Goal: Use online tool/utility: Utilize a website feature to perform a specific function

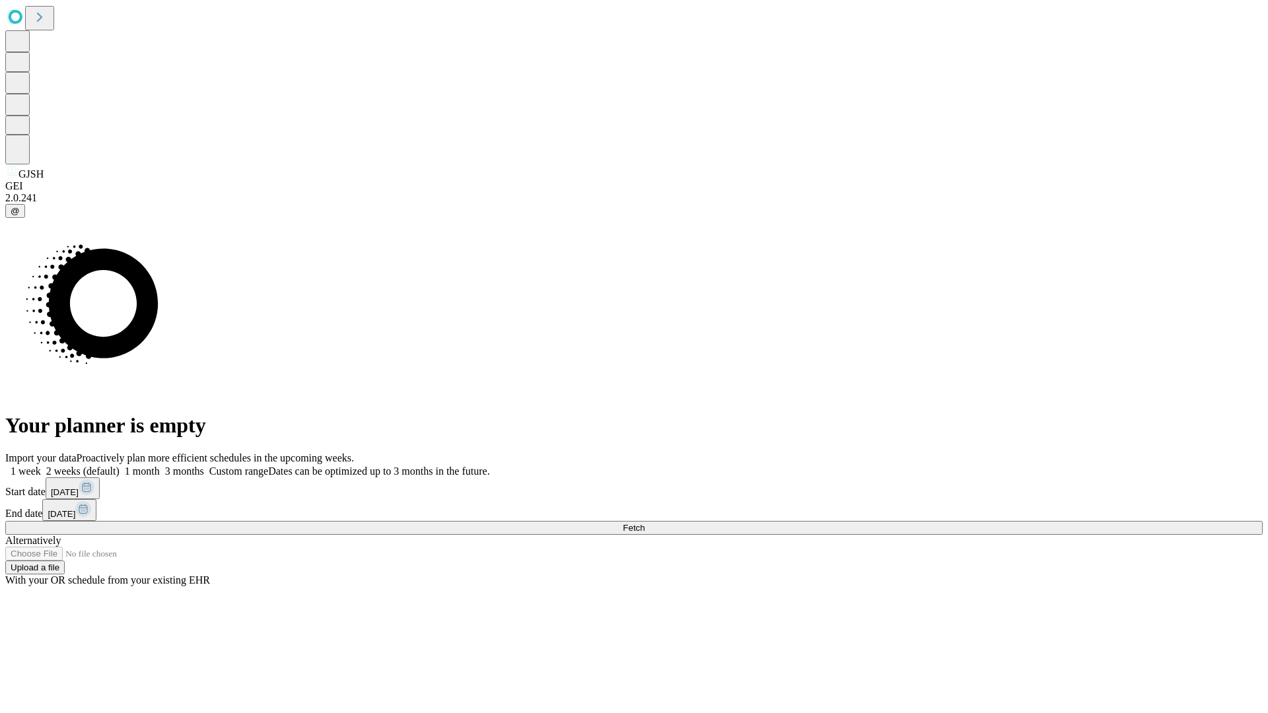
click at [644, 523] on span "Fetch" at bounding box center [634, 528] width 22 height 10
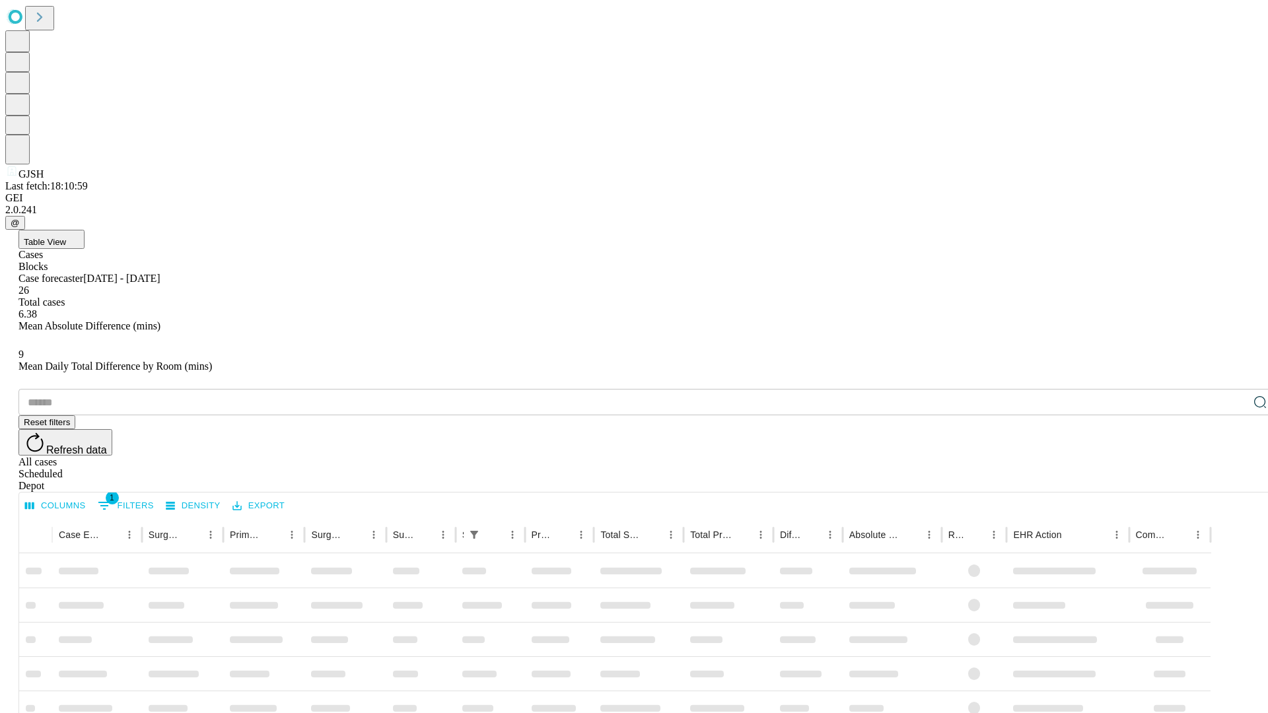
click at [66, 237] on span "Table View" at bounding box center [45, 242] width 42 height 10
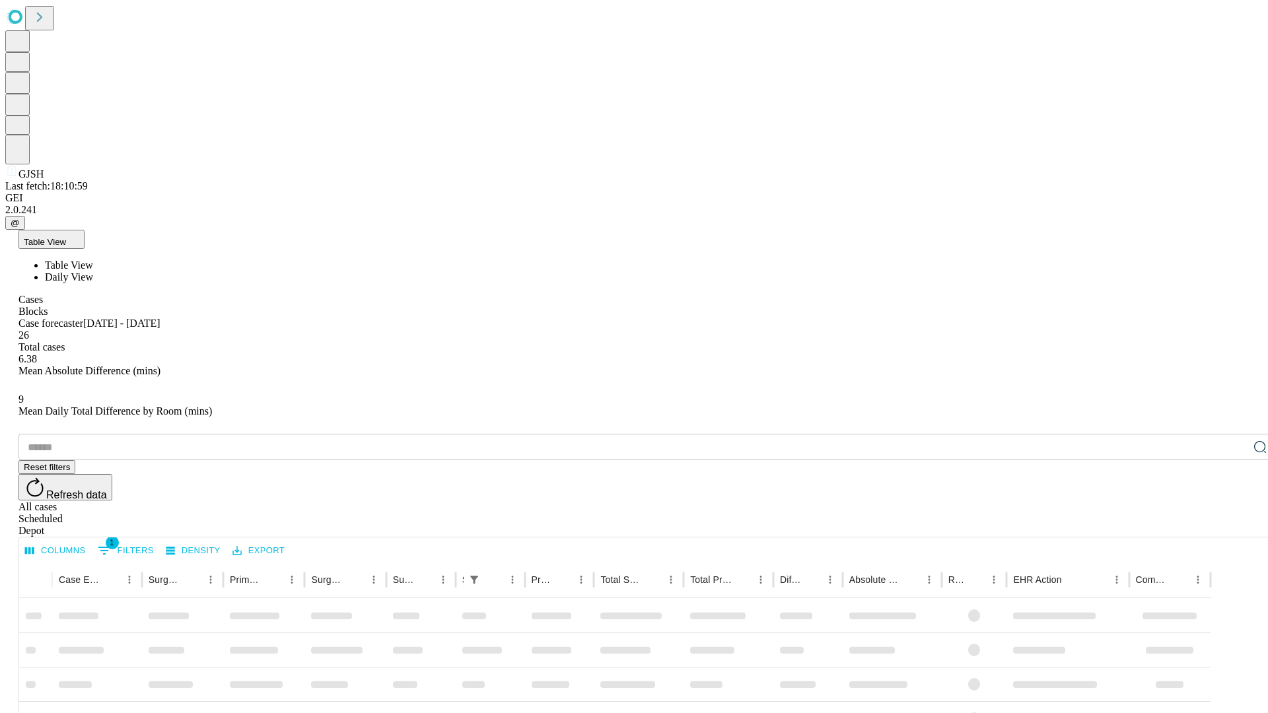
click at [93, 271] on span "Daily View" at bounding box center [69, 276] width 48 height 11
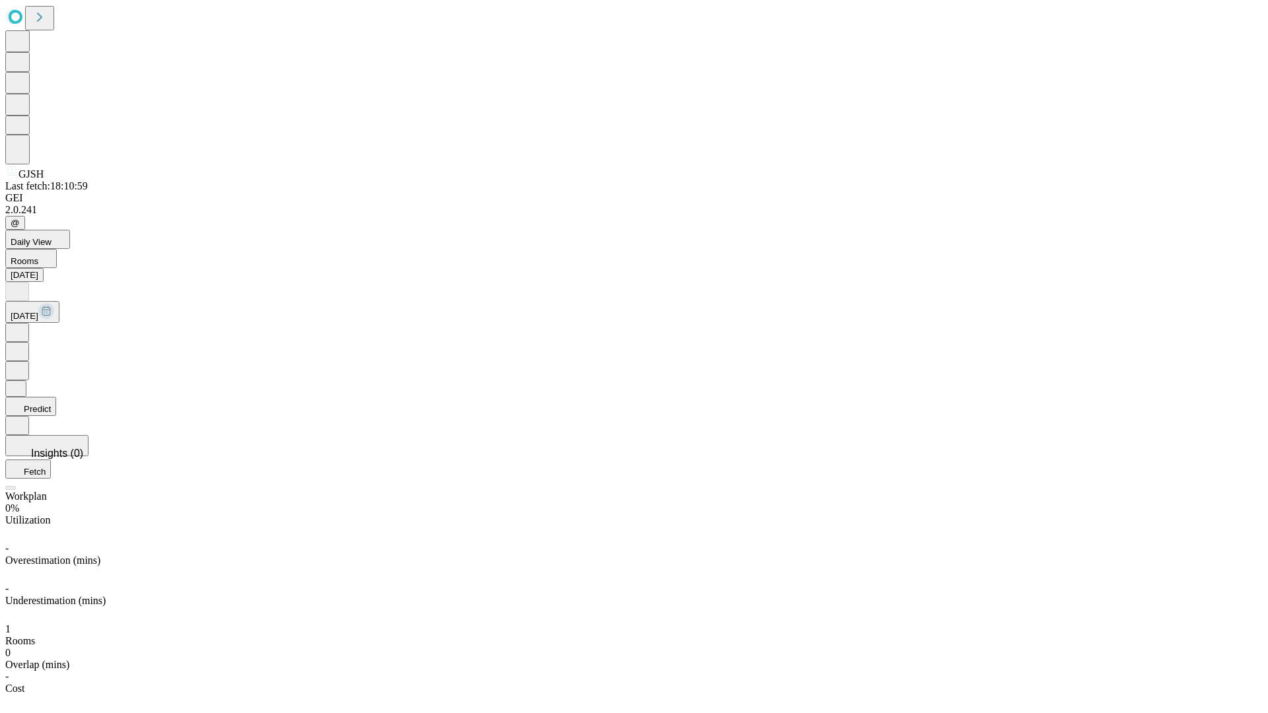
click at [56, 397] on button "Predict" at bounding box center [30, 406] width 51 height 19
